Goal: Task Accomplishment & Management: Complete application form

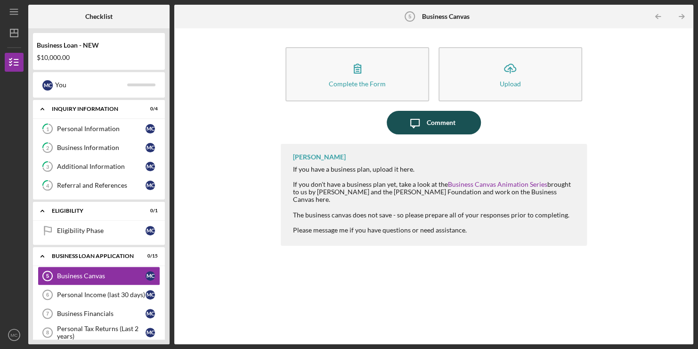
scroll to position [163, 0]
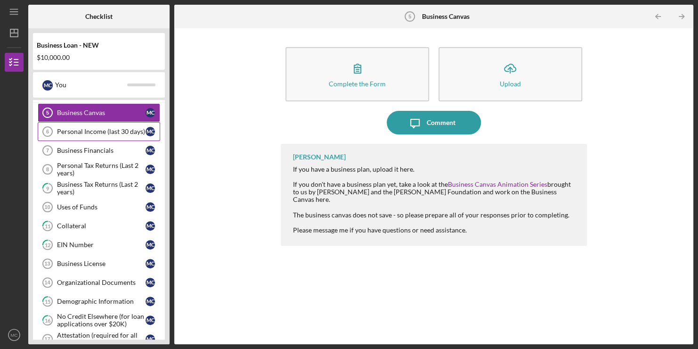
click at [97, 128] on div "Personal Income (last 30 days)" at bounding box center [101, 132] width 89 height 8
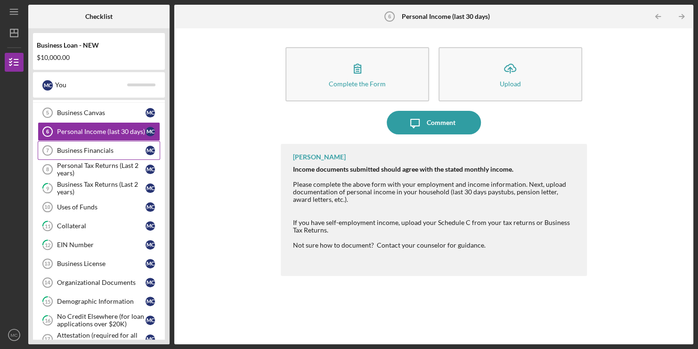
click at [95, 149] on div "Business Financials" at bounding box center [101, 150] width 89 height 8
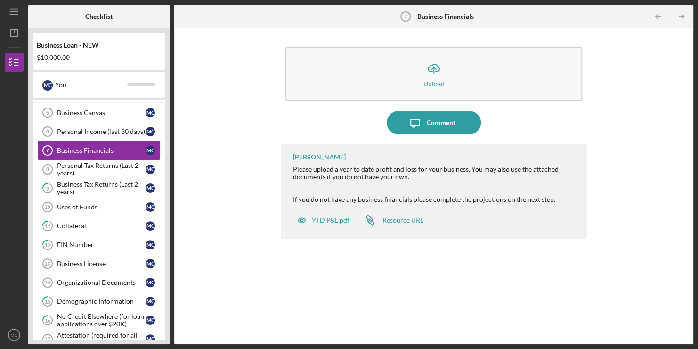
click at [96, 146] on div "Business Financials" at bounding box center [101, 150] width 89 height 8
click at [335, 220] on div "YTD P&L.pdf" at bounding box center [330, 220] width 38 height 8
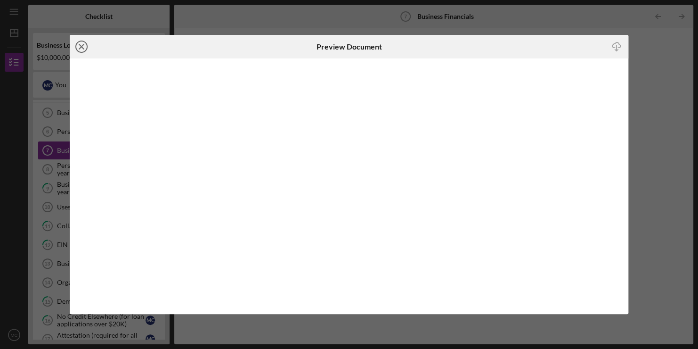
click at [81, 46] on line at bounding box center [81, 46] width 5 height 5
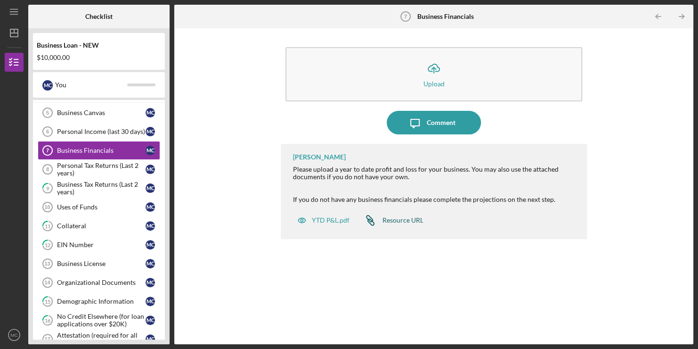
click at [406, 216] on div "Resource URL" at bounding box center [402, 220] width 41 height 8
click at [681, 11] on icon "Icon/Table Pagination Arrow" at bounding box center [681, 16] width 21 height 21
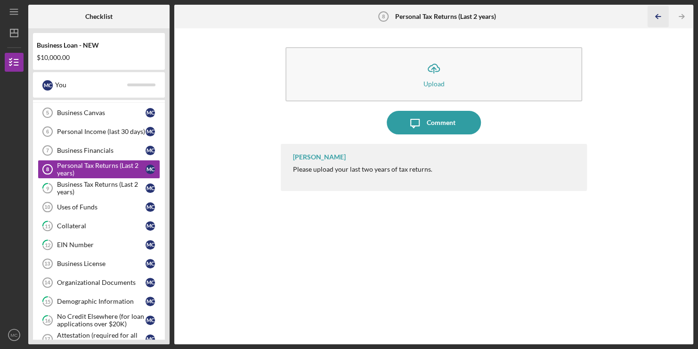
click at [659, 13] on icon "Icon/Table Pagination Arrow" at bounding box center [657, 16] width 21 height 21
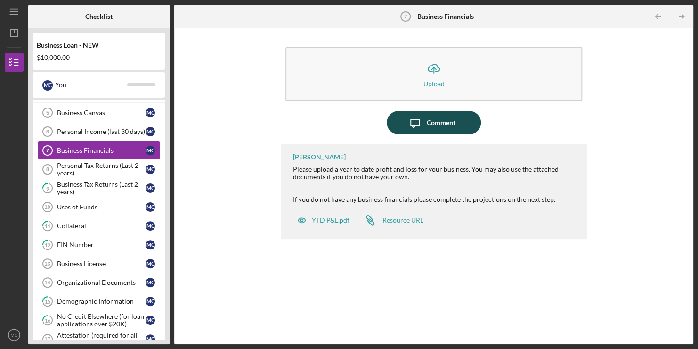
click at [432, 126] on div "Comment" at bounding box center [441, 123] width 29 height 24
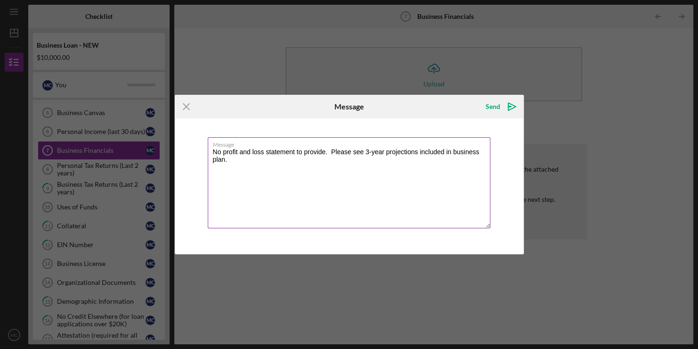
click at [355, 154] on textarea "No profit and loss statement to provide. Please see 3-year projections included…" at bounding box center [349, 182] width 283 height 91
click at [435, 168] on textarea "No profit and loss statement to provide. Please see 3-year projections included…" at bounding box center [349, 182] width 283 height 91
type textarea "No profit and loss statement to provide. Please see 3-year projections included…"
click at [508, 106] on polygon "submit" at bounding box center [509, 106] width 3 height 1
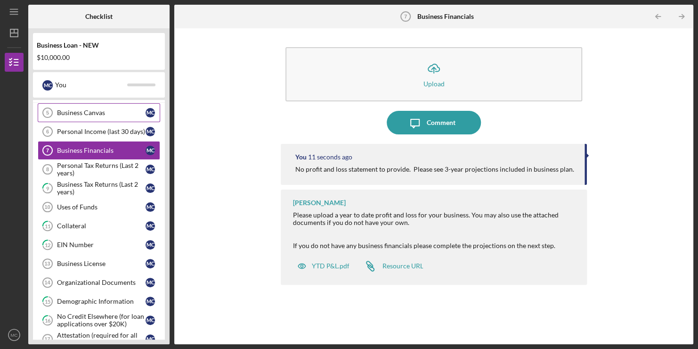
click at [117, 105] on link "Business Canvas 5 Business Canvas M C" at bounding box center [99, 112] width 122 height 19
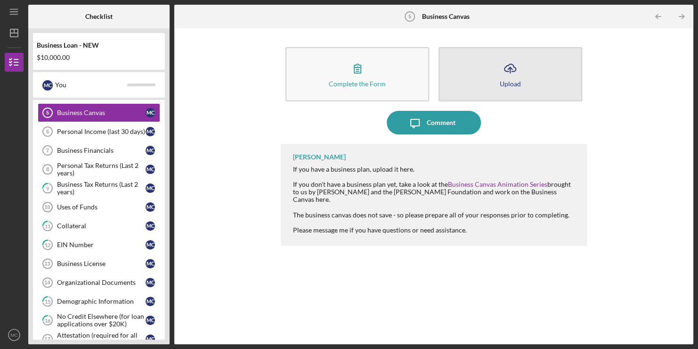
click at [519, 66] on icon "Icon/Upload" at bounding box center [510, 69] width 24 height 24
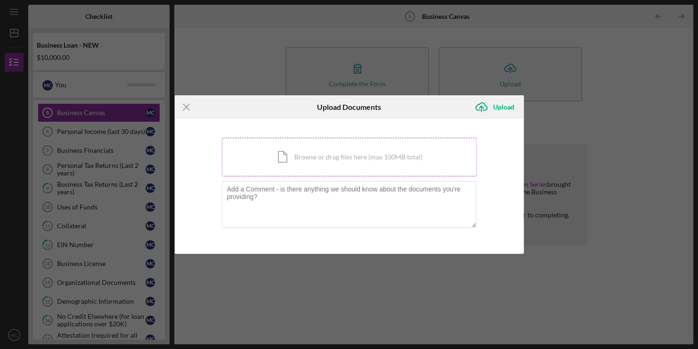
click at [321, 155] on div "Icon/Document Browse or drag files here (max 100MB total) Tap to choose files o…" at bounding box center [349, 157] width 255 height 39
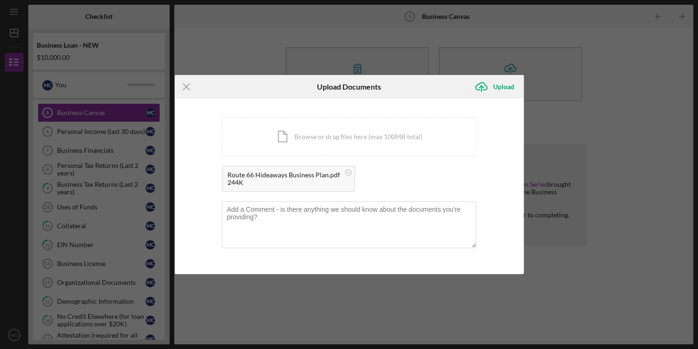
click at [114, 130] on div "Icon/Menu Close Upload Documents Icon/Upload Upload You're uploading documents …" at bounding box center [349, 174] width 698 height 349
click at [501, 85] on div "Upload" at bounding box center [503, 86] width 21 height 19
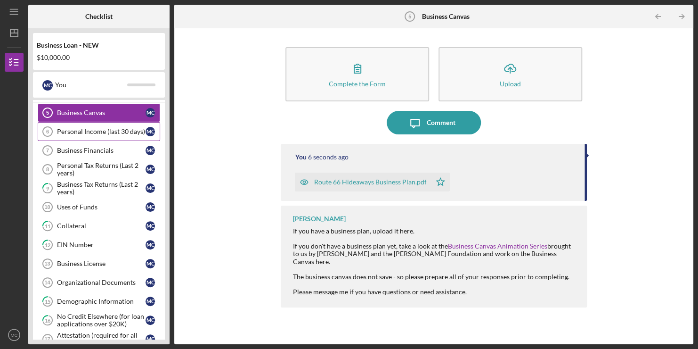
click at [115, 130] on div "Personal Income (last 30 days)" at bounding box center [101, 132] width 89 height 8
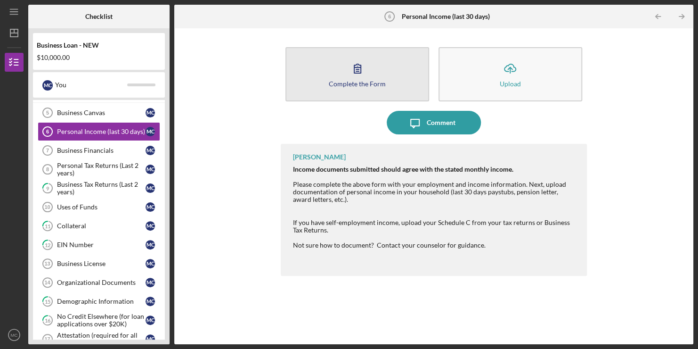
click at [380, 73] on button "Complete the Form Form" at bounding box center [357, 74] width 144 height 54
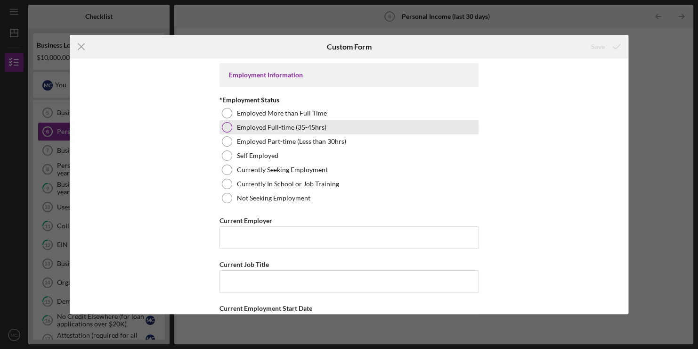
click at [229, 129] on div at bounding box center [227, 127] width 10 height 10
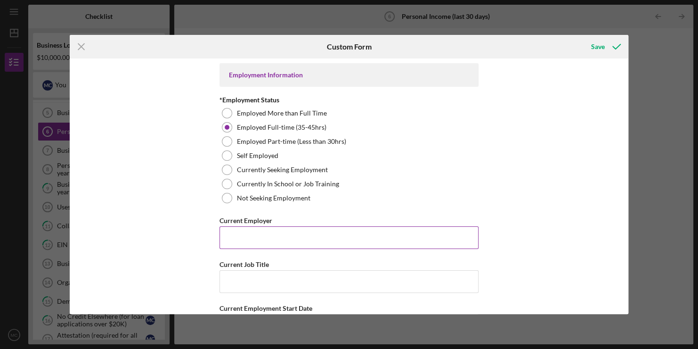
click at [271, 236] on input "Current Employer" at bounding box center [349, 237] width 259 height 23
type input "Google Fiber"
type input "Direct Sales Representative"
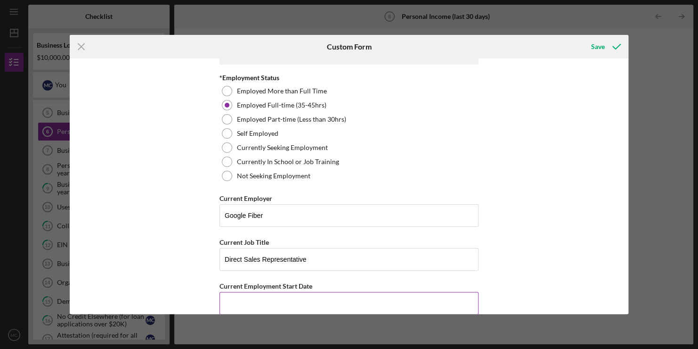
click at [260, 303] on input "Current Employment Start Date" at bounding box center [349, 303] width 259 height 23
type input "[DATE]"
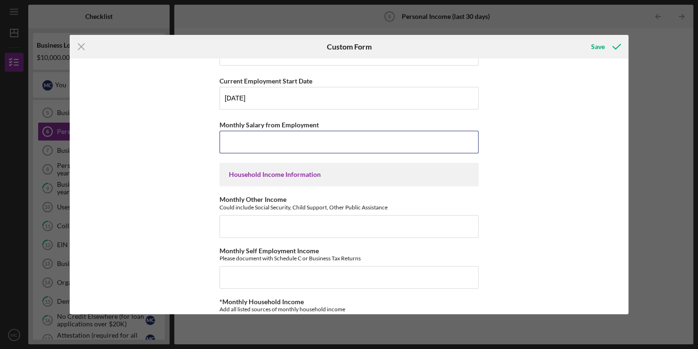
scroll to position [228, 0]
click at [280, 225] on input "Monthly Other Income" at bounding box center [349, 225] width 259 height 23
click at [276, 224] on input "Monthly Other Income" at bounding box center [349, 225] width 259 height 23
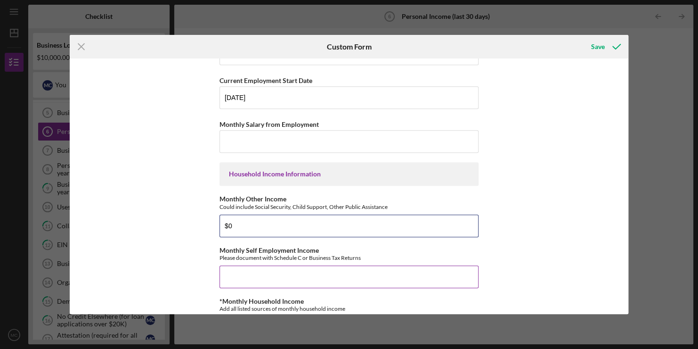
type input "$0"
click at [259, 281] on input "Monthly Self Employment Income" at bounding box center [349, 276] width 259 height 23
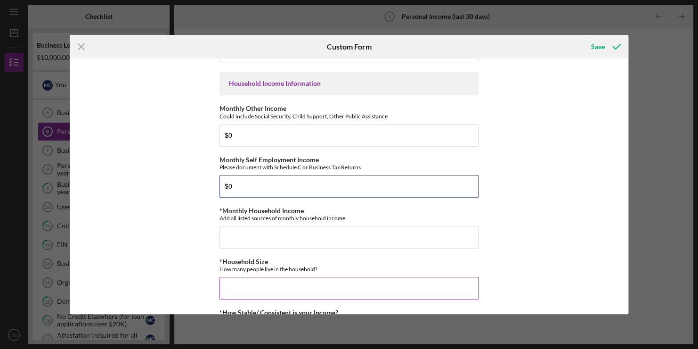
scroll to position [320, 0]
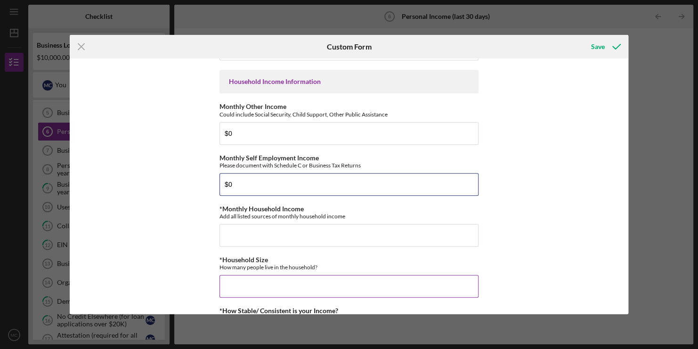
type input "$0"
click at [248, 290] on input "*Household Size" at bounding box center [349, 286] width 259 height 23
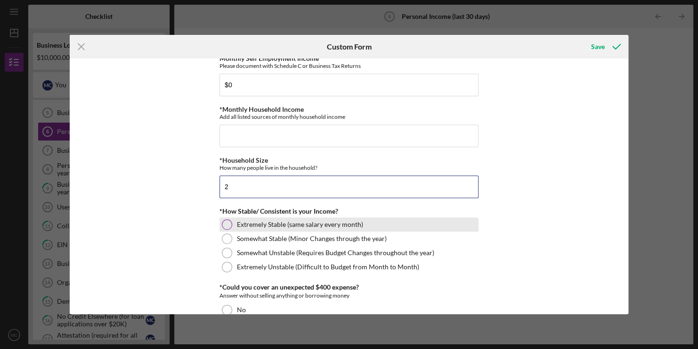
scroll to position [433, 0]
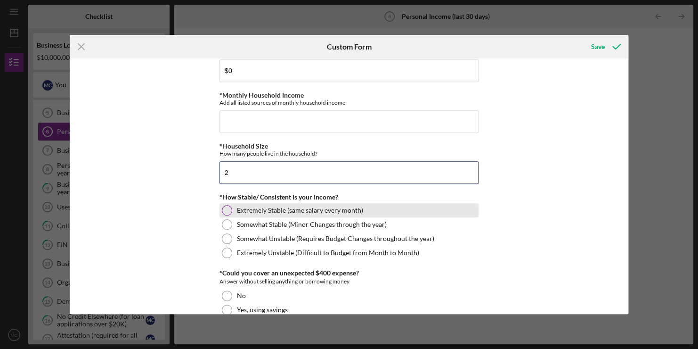
type input "2"
click at [228, 212] on div at bounding box center [227, 210] width 10 height 10
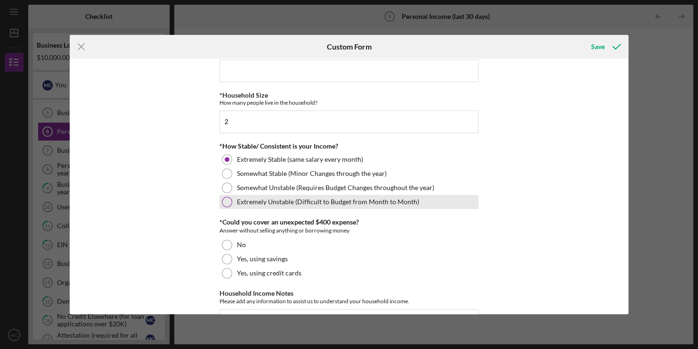
scroll to position [490, 0]
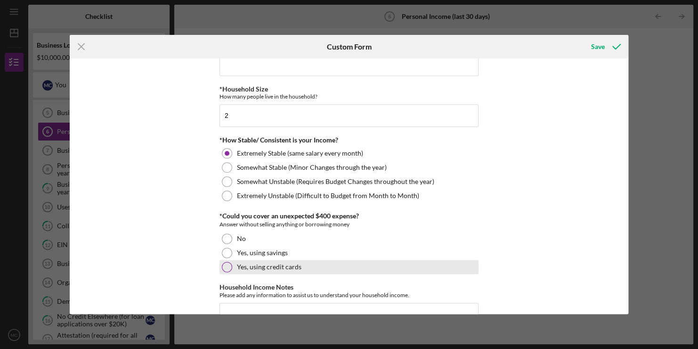
click at [227, 264] on div at bounding box center [227, 266] width 10 height 10
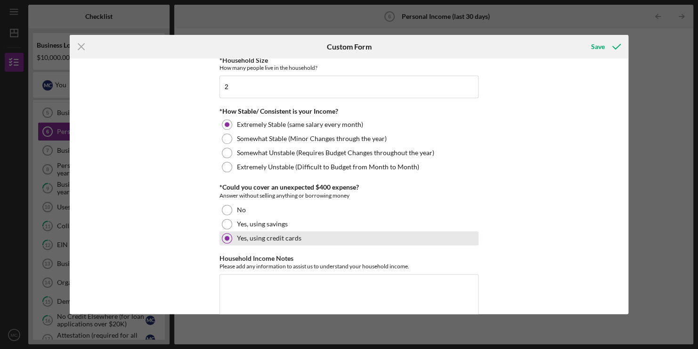
scroll to position [538, 0]
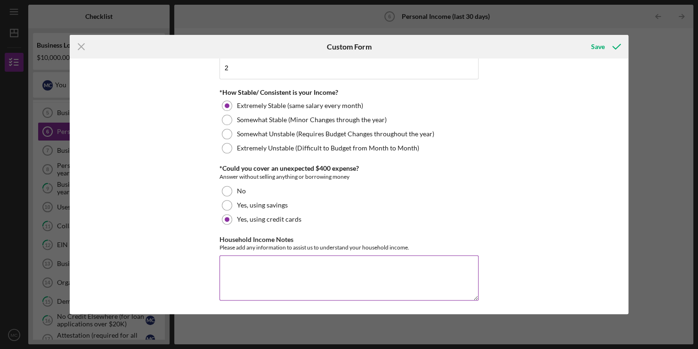
click at [239, 274] on textarea "Household Income Notes" at bounding box center [349, 277] width 259 height 45
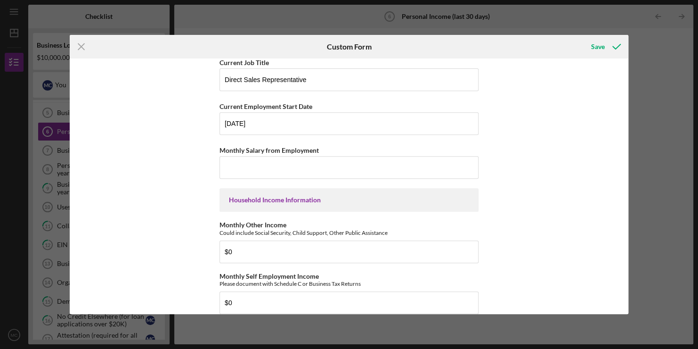
scroll to position [197, 0]
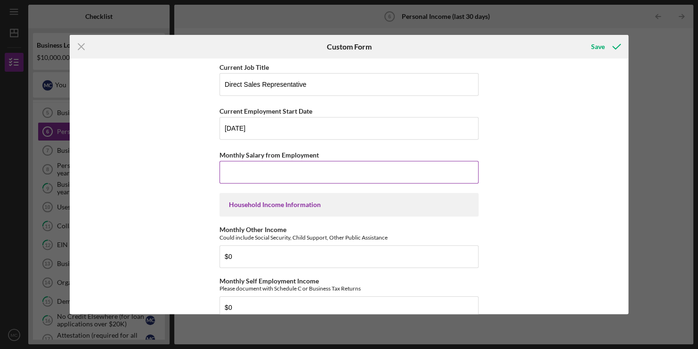
type textarea "None"
click at [252, 177] on input "Monthly Salary from Employment" at bounding box center [349, 172] width 259 height 23
type input "$4,800"
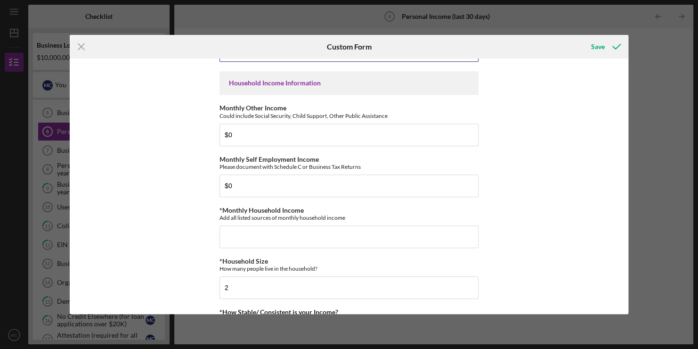
scroll to position [350, 0]
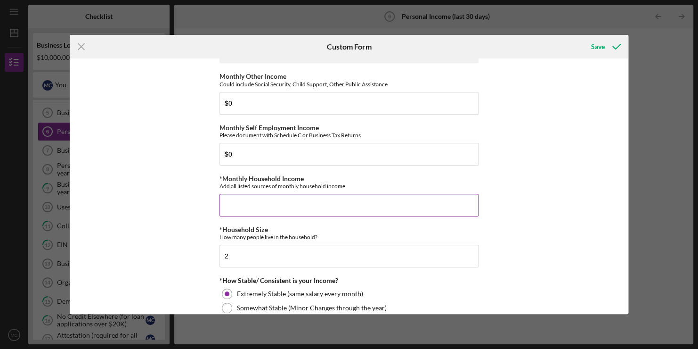
click at [292, 198] on input "*Monthly Household Income" at bounding box center [349, 205] width 259 height 23
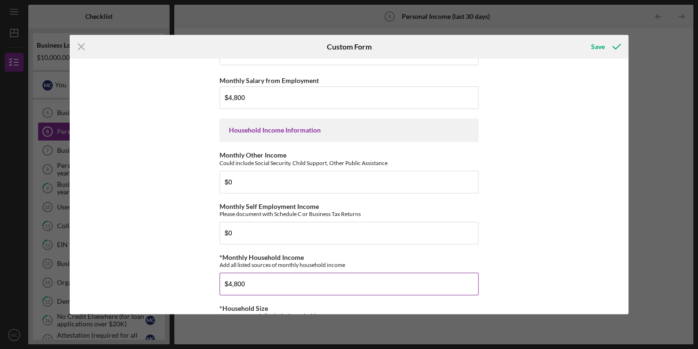
scroll to position [538, 0]
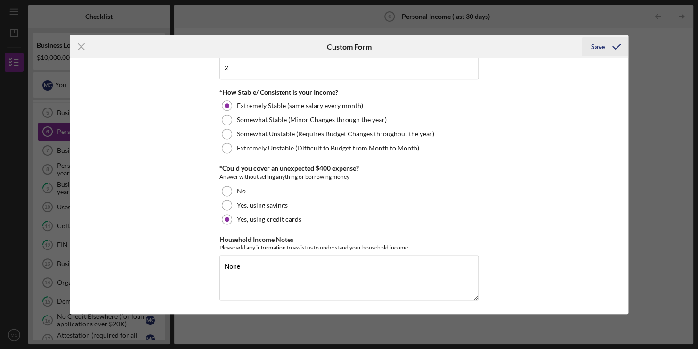
type input "$4,800"
click at [600, 49] on div "Save" at bounding box center [598, 46] width 14 height 19
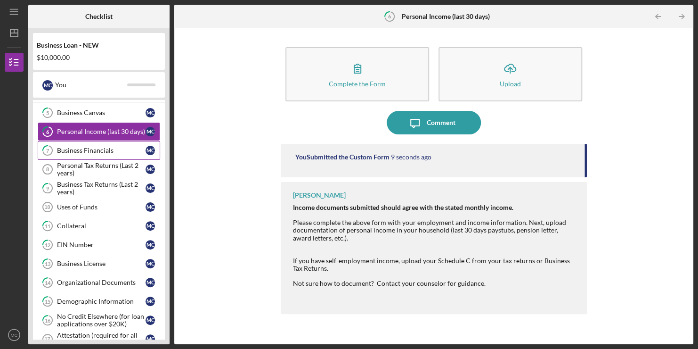
click at [98, 142] on link "7 Business Financials M C" at bounding box center [99, 150] width 122 height 19
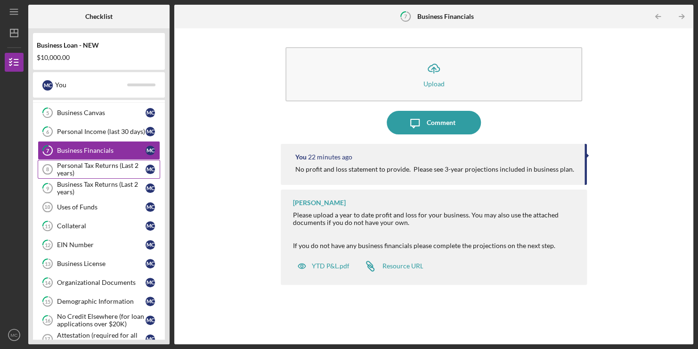
click at [98, 164] on div "Personal Tax Returns (Last 2 years)" at bounding box center [101, 169] width 89 height 15
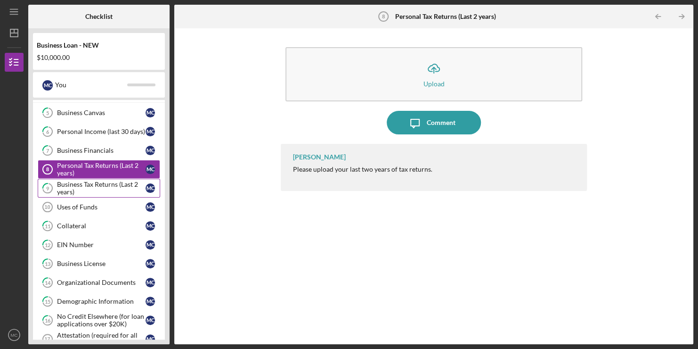
click at [100, 182] on div "Business Tax Returns (Last 2 years)" at bounding box center [101, 187] width 89 height 15
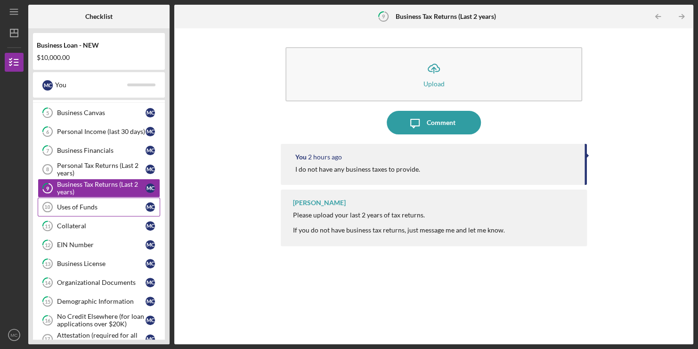
click at [96, 204] on div "Uses of Funds" at bounding box center [101, 207] width 89 height 8
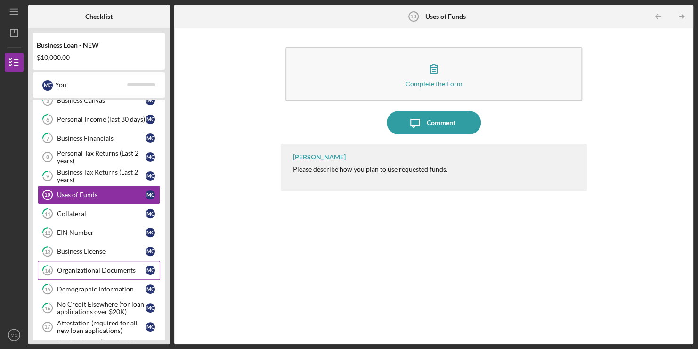
scroll to position [177, 0]
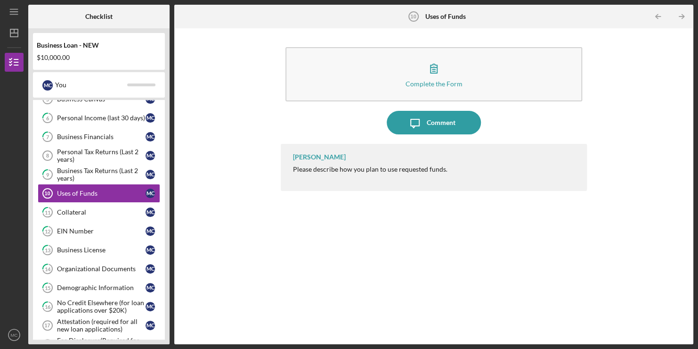
click at [228, 109] on div "Complete the Form Form Icon/Message Comment [PERSON_NAME] Please describe how y…" at bounding box center [434, 186] width 510 height 306
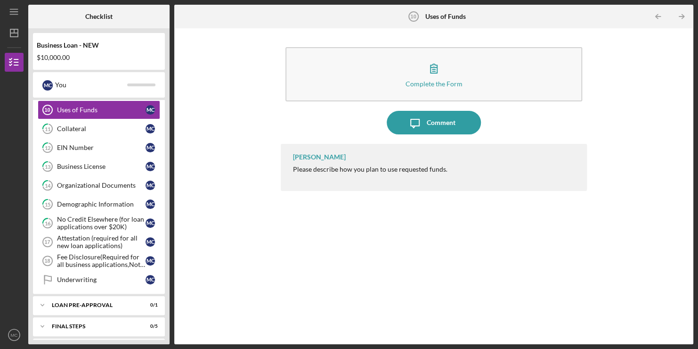
scroll to position [278, 0]
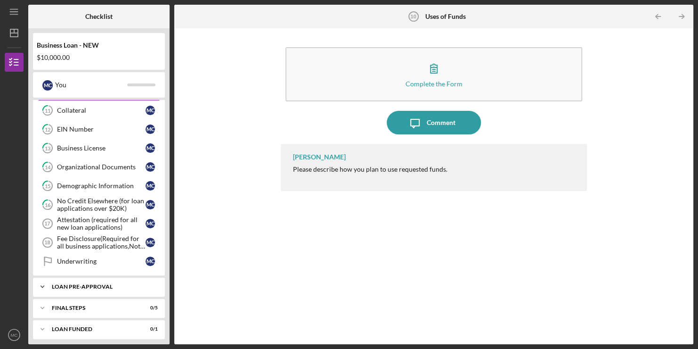
click at [93, 284] on div "LOAN PRE-APPROVAL" at bounding box center [102, 287] width 101 height 6
click at [85, 302] on div "Loan Pre-Approval" at bounding box center [101, 306] width 89 height 8
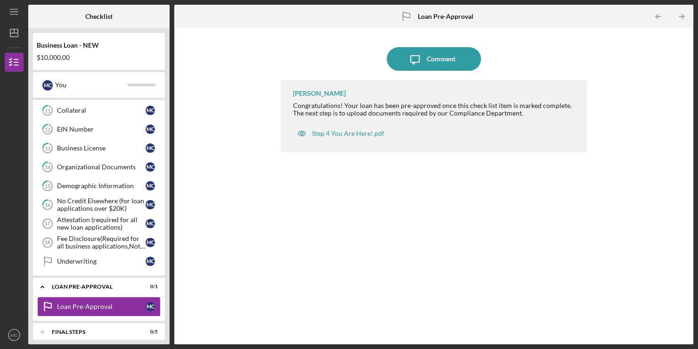
scroll to position [302, 0]
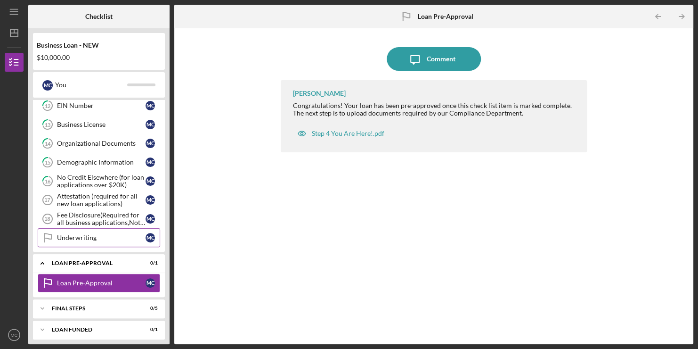
click at [100, 234] on div "Underwriting" at bounding box center [101, 238] width 89 height 8
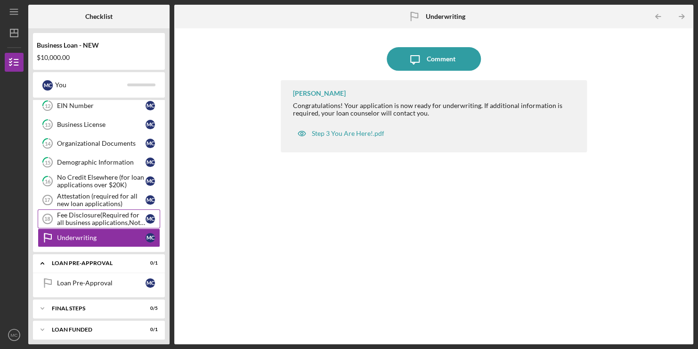
click at [97, 211] on div "Fee Disclosure(Required for all business applications,Not needed for Contractor…" at bounding box center [101, 218] width 89 height 15
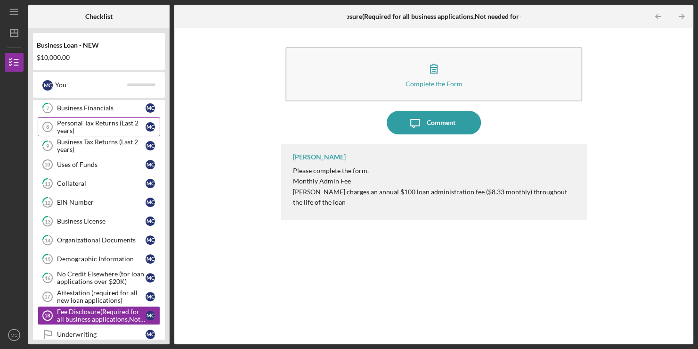
scroll to position [158, 0]
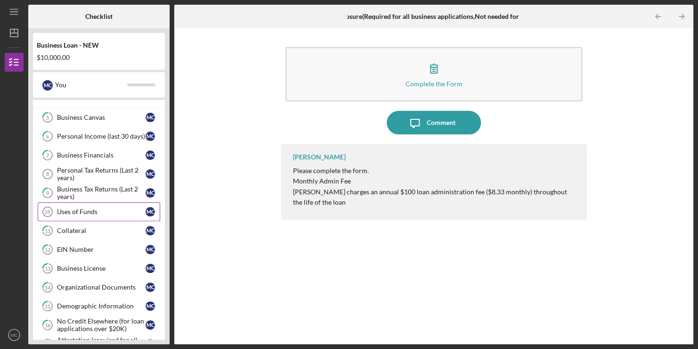
click at [118, 208] on div "Uses of Funds" at bounding box center [101, 212] width 89 height 8
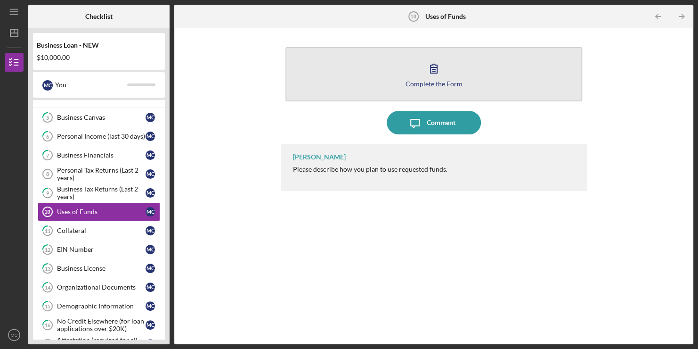
click at [423, 80] on div "Complete the Form" at bounding box center [434, 83] width 57 height 7
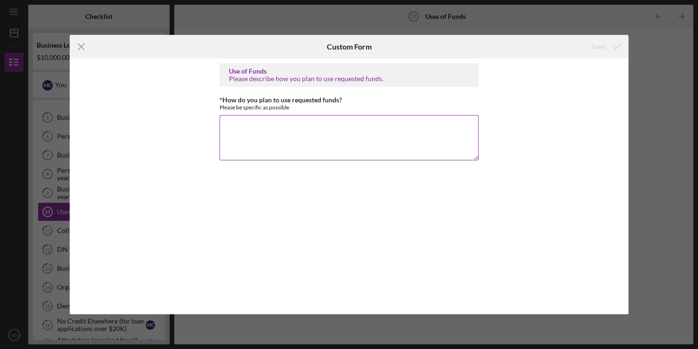
click at [264, 126] on textarea "*How do you plan to use requested funds?" at bounding box center [349, 137] width 259 height 45
click at [81, 44] on icon "Icon/Menu Close" at bounding box center [82, 47] width 24 height 24
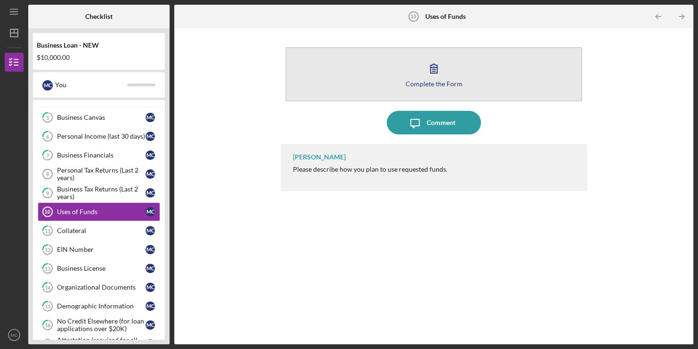
click at [343, 78] on button "Complete the Form Form" at bounding box center [433, 74] width 296 height 54
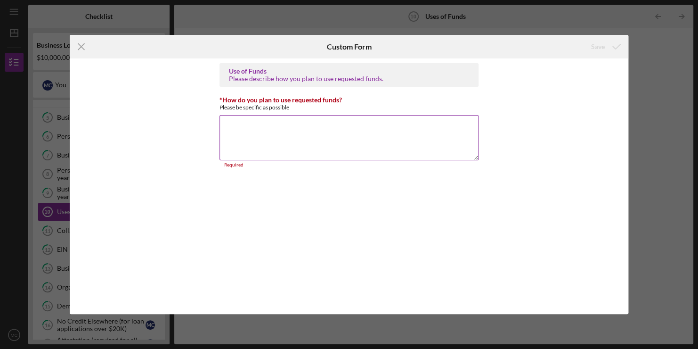
click at [301, 137] on textarea "*How do you plan to use requested funds?" at bounding box center [349, 137] width 259 height 45
click at [301, 137] on textarea "These funds will be used toward site preparation" at bounding box center [349, 137] width 259 height 45
click at [375, 128] on textarea "These funds will be used toward site preparation" at bounding box center [349, 137] width 259 height 45
click at [323, 129] on textarea "These funds will be used toward site preparation" at bounding box center [349, 137] width 259 height 45
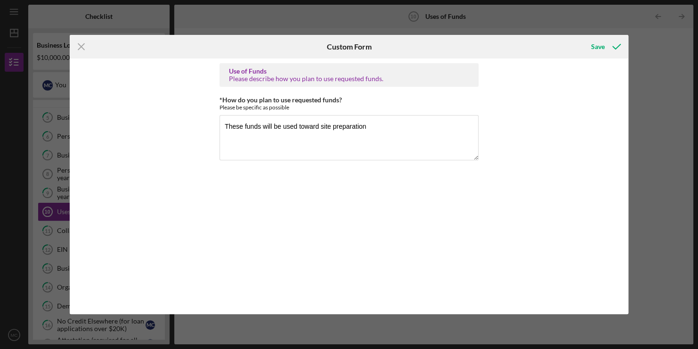
click at [310, 163] on div "Use of Funds Please describe how you plan to use requested funds. *How do you p…" at bounding box center [349, 186] width 259 height 246
click at [321, 130] on textarea "These funds will be used toward site preparation" at bounding box center [349, 137] width 259 height 45
click at [408, 128] on textarea "These funds will be used toward land and site preparation" at bounding box center [349, 137] width 259 height 45
type textarea "These funds will be used toward land and site preparation."
click at [594, 49] on div "Save" at bounding box center [598, 46] width 14 height 19
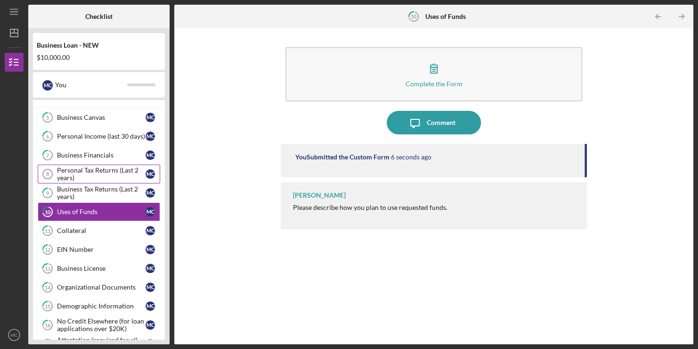
click at [100, 168] on div "Personal Tax Returns (Last 2 years)" at bounding box center [101, 173] width 89 height 15
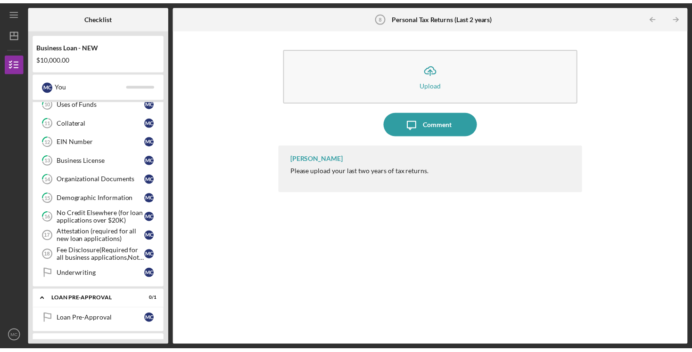
scroll to position [302, 0]
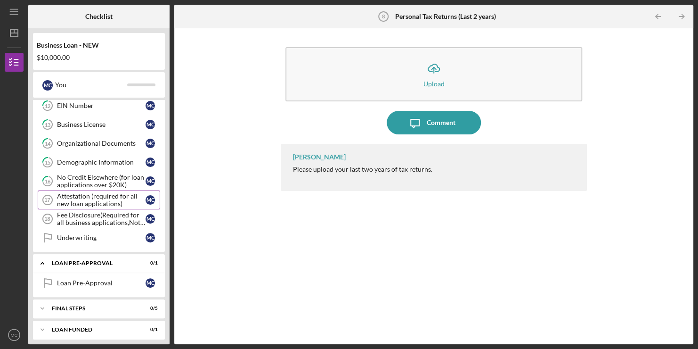
click at [98, 192] on div "Attestation (required for all new loan applications)" at bounding box center [101, 199] width 89 height 15
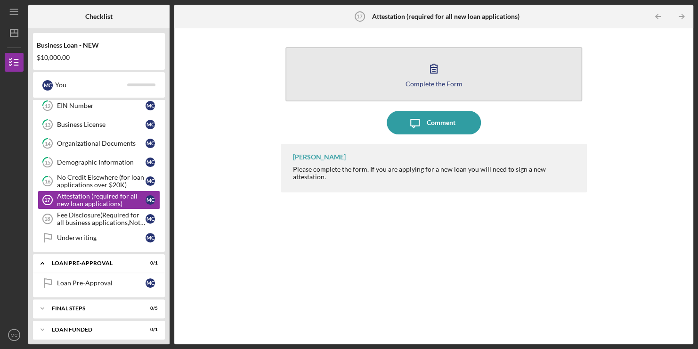
click at [431, 77] on icon "button" at bounding box center [434, 69] width 24 height 24
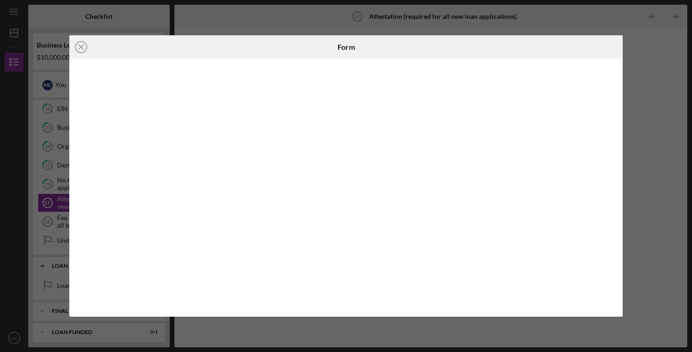
scroll to position [298, 0]
click at [23, 175] on div "Icon/Close Form" at bounding box center [346, 176] width 692 height 352
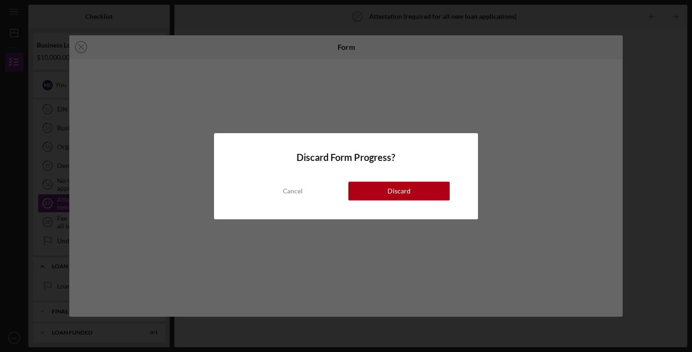
click at [298, 191] on div "Cancel" at bounding box center [293, 191] width 20 height 19
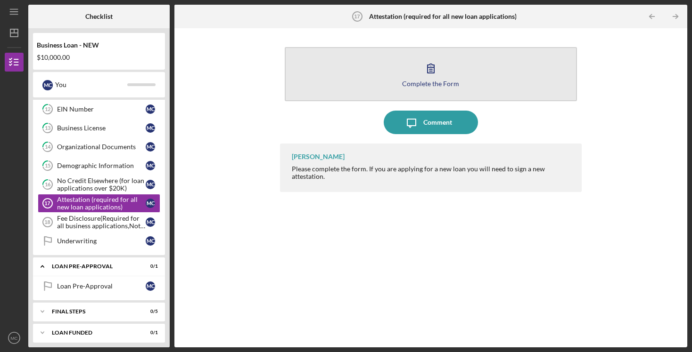
click at [106, 223] on div "Fee Disclosure(Required for all business applications,Not needed for Contractor…" at bounding box center [101, 222] width 89 height 15
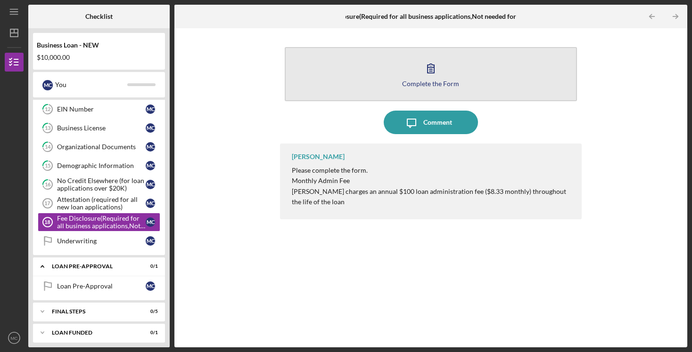
click at [431, 84] on div "Complete the Form" at bounding box center [430, 83] width 57 height 7
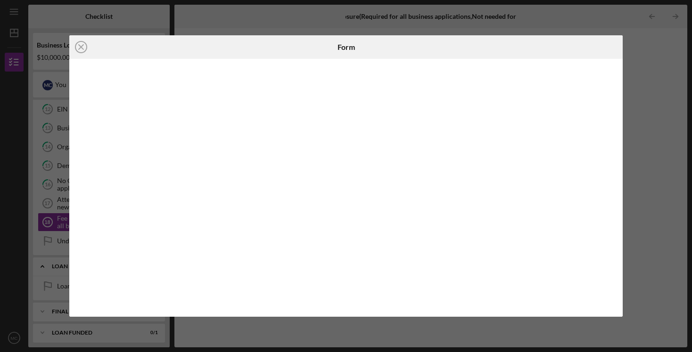
click at [86, 53] on icon "Icon/Close" at bounding box center [81, 47] width 24 height 24
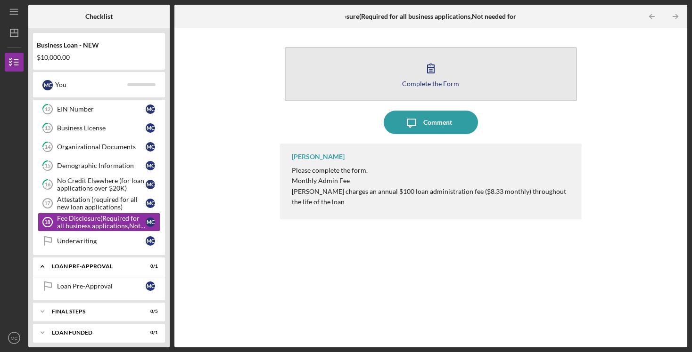
click at [109, 206] on div "Attestation (required for all new loan applications)" at bounding box center [101, 203] width 89 height 15
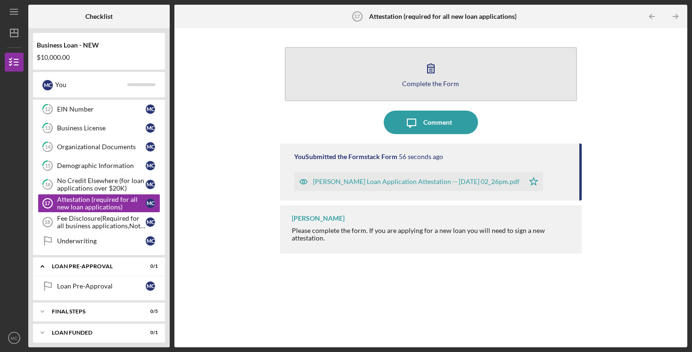
click at [110, 219] on div "Fee Disclosure(Required for all business applications,Not needed for Contractor…" at bounding box center [101, 222] width 89 height 15
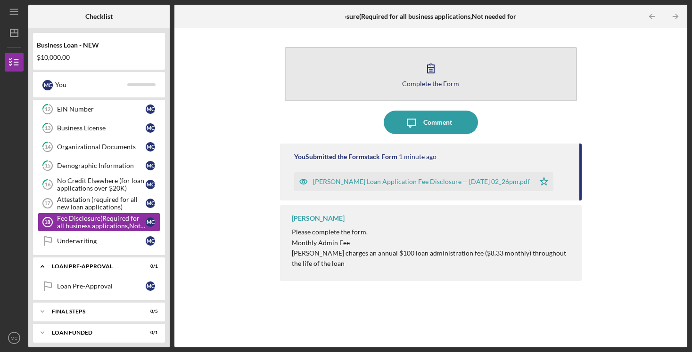
click at [99, 205] on div "Attestation (required for all new loan applications)" at bounding box center [101, 203] width 89 height 15
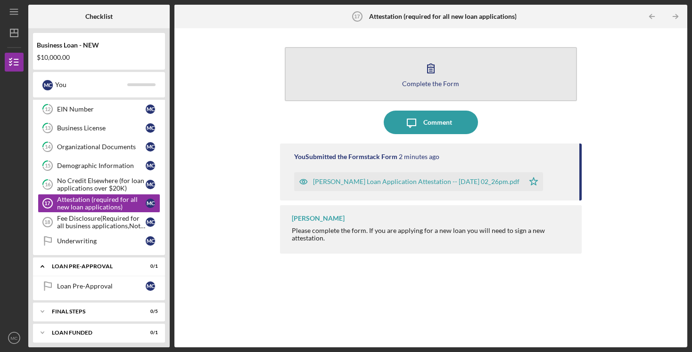
click at [106, 184] on div "No Credit Elsewhere (for loan applications over $20K)" at bounding box center [101, 184] width 89 height 15
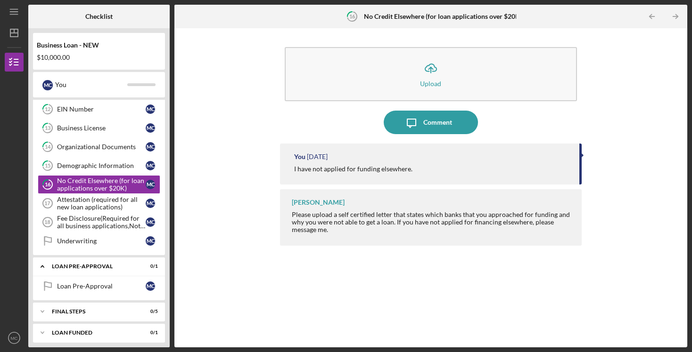
click at [124, 205] on div "Attestation (required for all new loan applications)" at bounding box center [101, 203] width 89 height 15
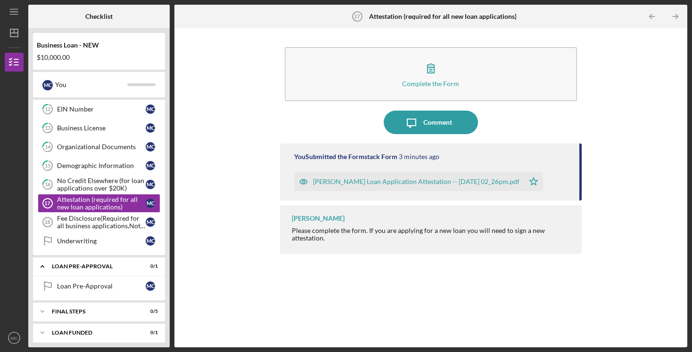
click at [102, 186] on div "No Credit Elsewhere (for loan applications over $20K)" at bounding box center [101, 184] width 89 height 15
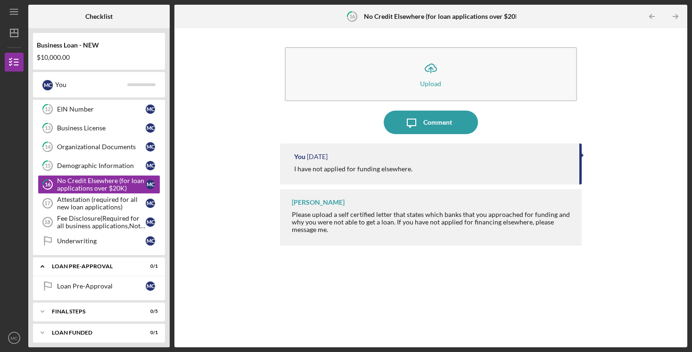
click at [114, 166] on div "Demographic Information" at bounding box center [101, 166] width 89 height 8
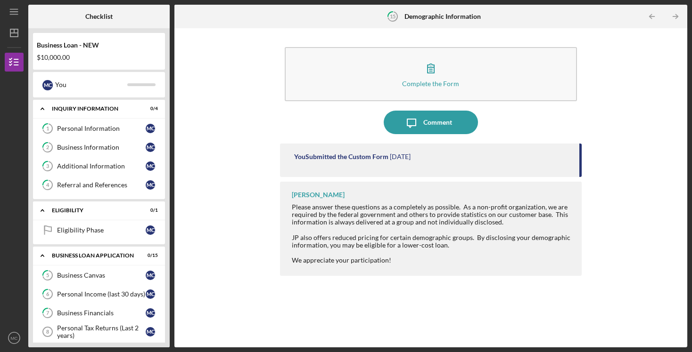
click at [117, 128] on div "Personal Information" at bounding box center [101, 129] width 89 height 8
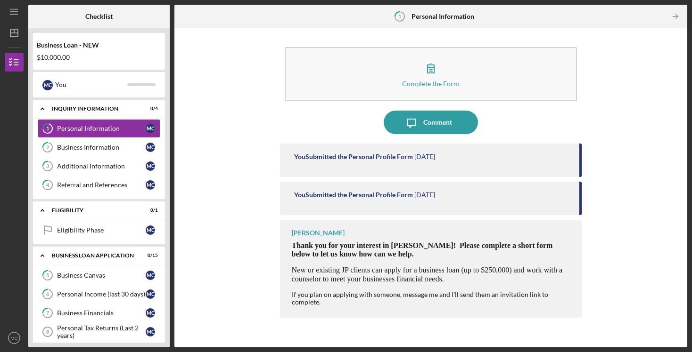
click at [122, 153] on link "2 Business Information M C" at bounding box center [99, 147] width 122 height 19
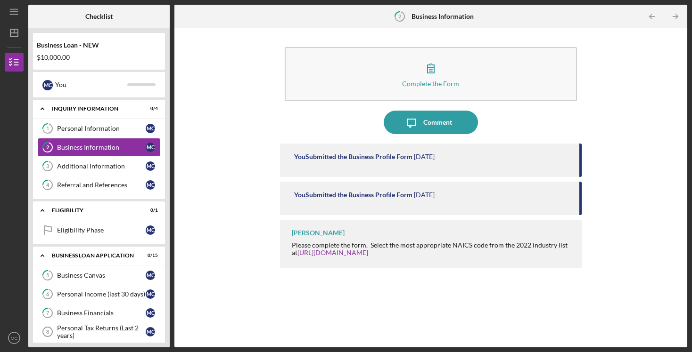
click at [119, 171] on link "3 Additional Information M C" at bounding box center [99, 166] width 122 height 19
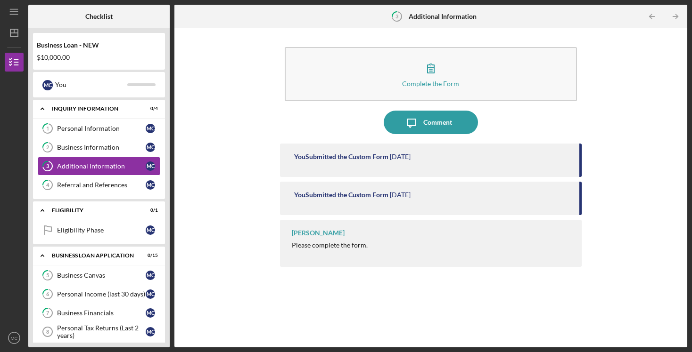
click at [114, 188] on div "Referral and References" at bounding box center [101, 185] width 89 height 8
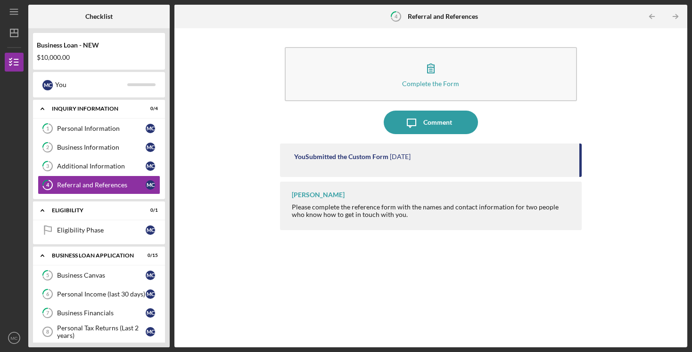
click at [116, 234] on link "Eligibility Phase Eligibility Phase M C" at bounding box center [99, 230] width 122 height 19
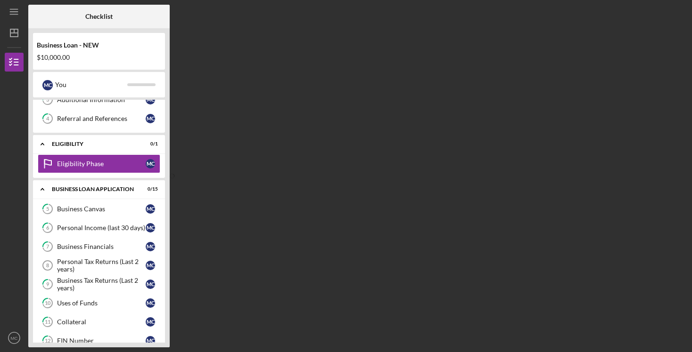
scroll to position [68, 0]
